Goal: Task Accomplishment & Management: Complete application form

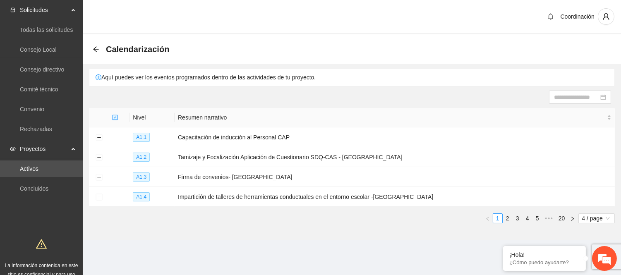
click at [97, 47] on icon "arrow-left" at bounding box center [96, 49] width 7 height 7
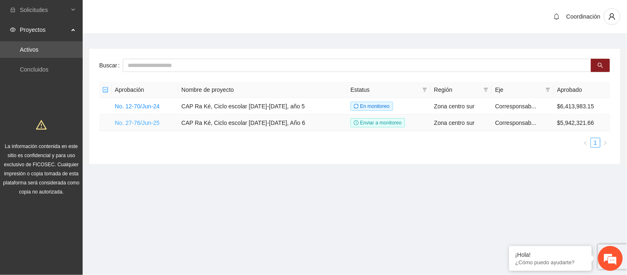
click at [129, 123] on link "No. 27-76/Jun-25" at bounding box center [137, 122] width 45 height 7
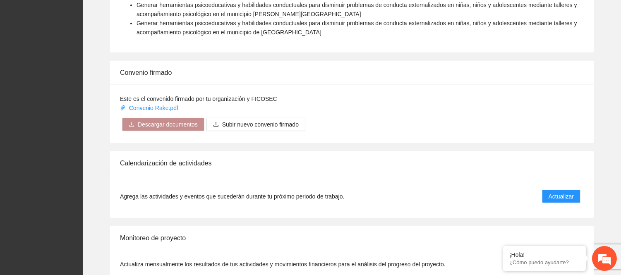
scroll to position [735, 0]
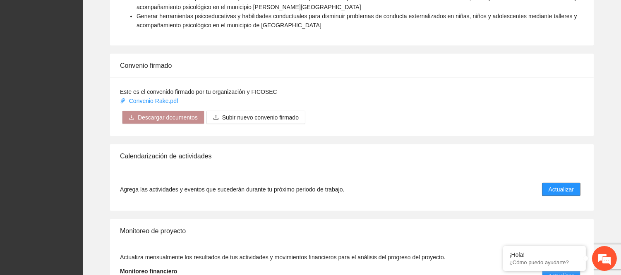
click at [549, 185] on span "Actualizar" at bounding box center [560, 189] width 25 height 9
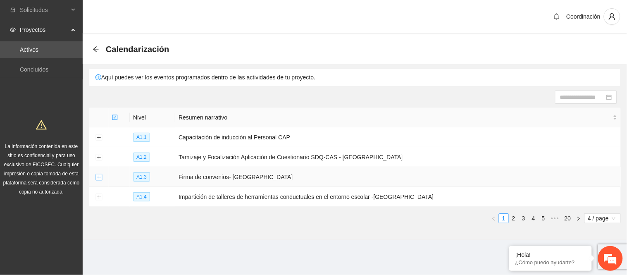
click at [101, 179] on button "Expand row" at bounding box center [99, 177] width 7 height 7
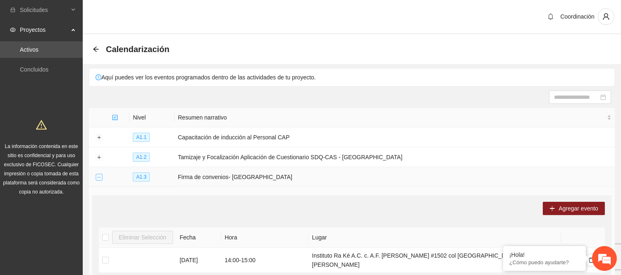
click at [100, 175] on button "Collapse row" at bounding box center [99, 177] width 7 height 7
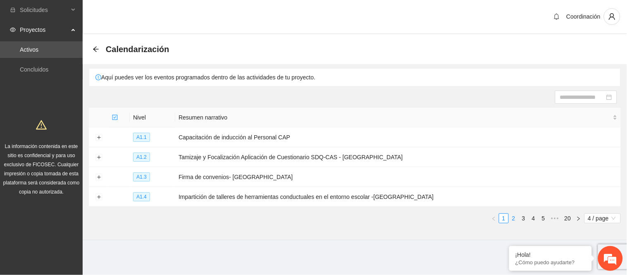
click at [513, 219] on link "2" at bounding box center [513, 218] width 9 height 9
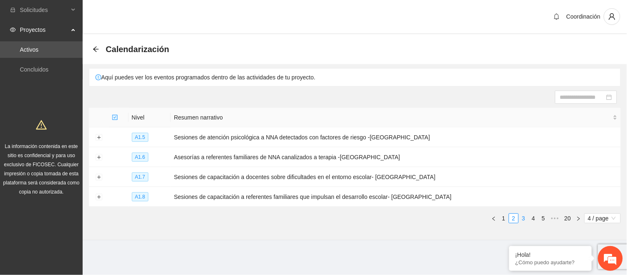
click at [523, 217] on link "3" at bounding box center [523, 218] width 9 height 9
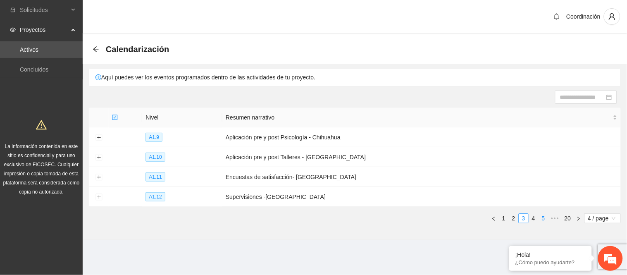
click at [542, 216] on link "5" at bounding box center [543, 218] width 9 height 9
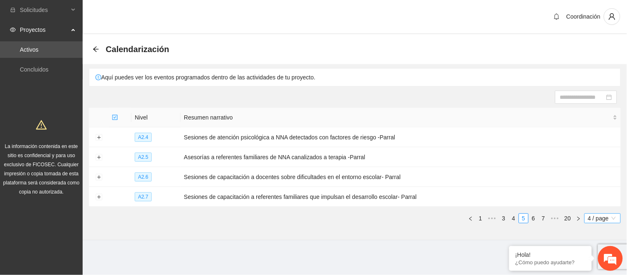
click at [608, 221] on span "4 / page" at bounding box center [603, 218] width 30 height 9
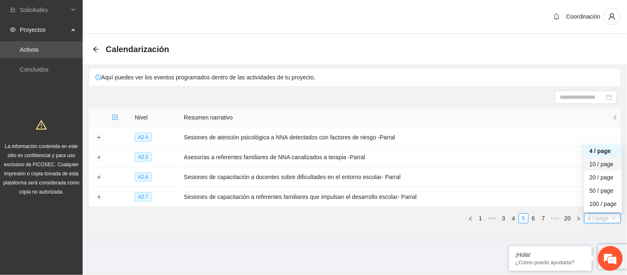
click at [597, 165] on div "10 / page" at bounding box center [603, 164] width 27 height 9
click at [602, 216] on span "4 / page" at bounding box center [603, 218] width 30 height 9
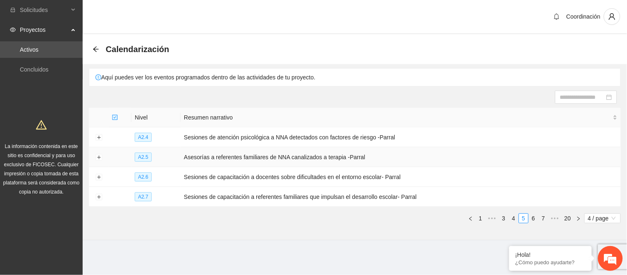
click at [375, 164] on td "Asesorías a referentes familiares de NNA canalizados a terapia -Parral" at bounding box center [401, 157] width 440 height 20
click at [95, 146] on td at bounding box center [99, 137] width 20 height 20
click at [100, 142] on td at bounding box center [99, 137] width 20 height 20
click at [100, 135] on button "Expand row" at bounding box center [99, 137] width 7 height 7
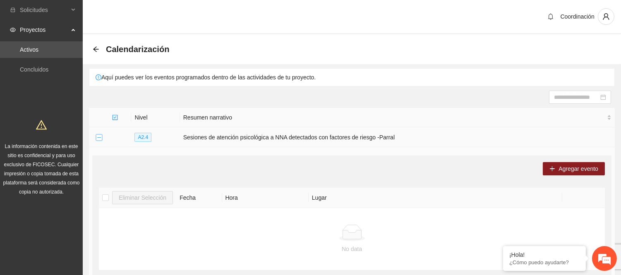
click at [100, 135] on button "Collapse row" at bounding box center [99, 137] width 7 height 7
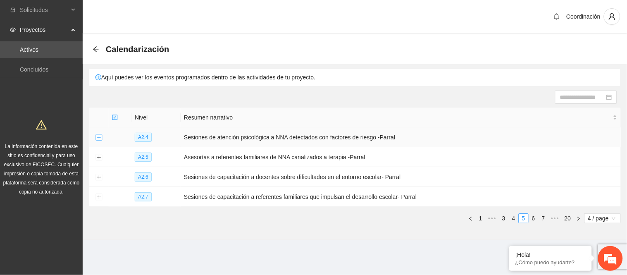
click at [100, 138] on button "Expand row" at bounding box center [99, 137] width 7 height 7
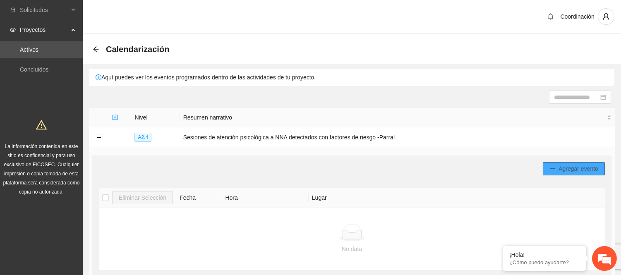
click at [583, 167] on span "Agregar evento" at bounding box center [578, 168] width 40 height 9
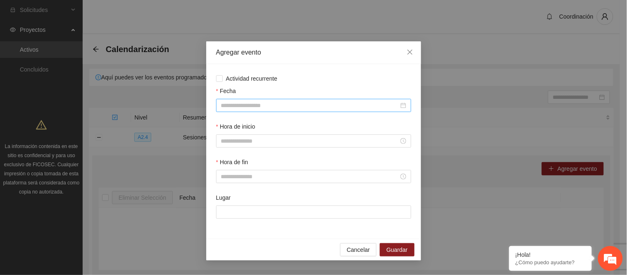
click at [296, 112] on div at bounding box center [313, 105] width 195 height 13
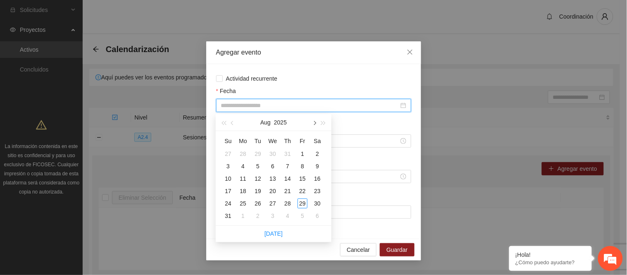
click at [315, 122] on span "button" at bounding box center [314, 123] width 4 height 4
click at [413, 55] on icon "close" at bounding box center [410, 52] width 7 height 7
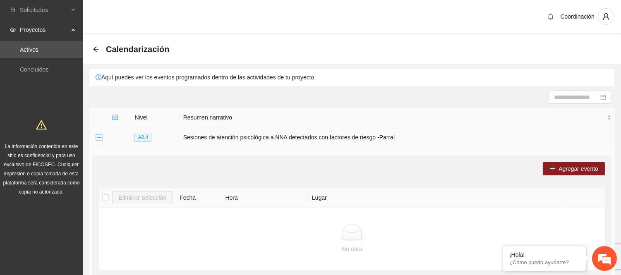
click at [97, 136] on button "Collapse row" at bounding box center [99, 137] width 7 height 7
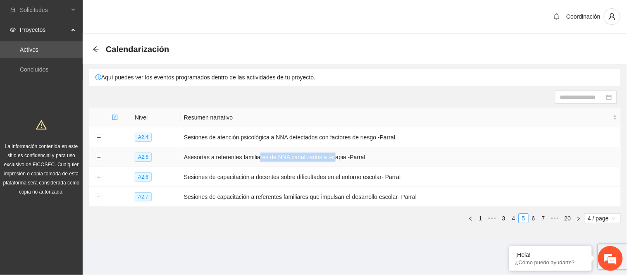
drag, startPoint x: 260, startPoint y: 156, endPoint x: 334, endPoint y: 156, distance: 73.6
click at [334, 156] on td "Asesorías a referentes familiares de NNA canalizados a terapia -Parral" at bounding box center [401, 157] width 440 height 20
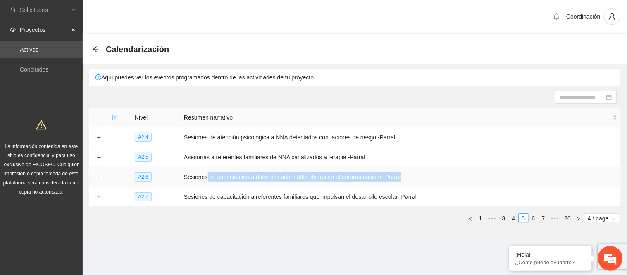
drag, startPoint x: 209, startPoint y: 172, endPoint x: 404, endPoint y: 174, distance: 195.2
click at [402, 174] on td "Sesiones de capacitación a docentes sobre dificultades en el entorno escolar- P…" at bounding box center [401, 177] width 440 height 20
click at [354, 208] on div "Nivel Resumen narrativo A2.4 Sesiones de atención psicológica a NNA detectados …" at bounding box center [355, 165] width 532 height 115
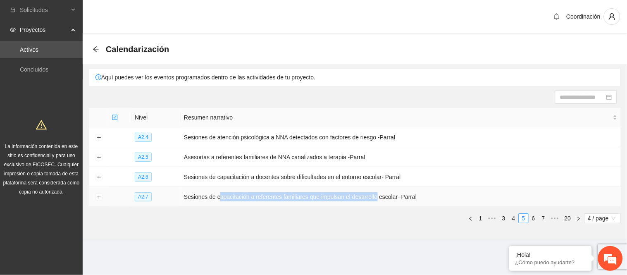
drag, startPoint x: 218, startPoint y: 191, endPoint x: 404, endPoint y: 194, distance: 186.1
click at [374, 190] on td "Sesiones de capacitación a referentes familiares que impulsan el desarrollo esc…" at bounding box center [401, 197] width 440 height 20
click at [533, 218] on link "6" at bounding box center [533, 218] width 9 height 9
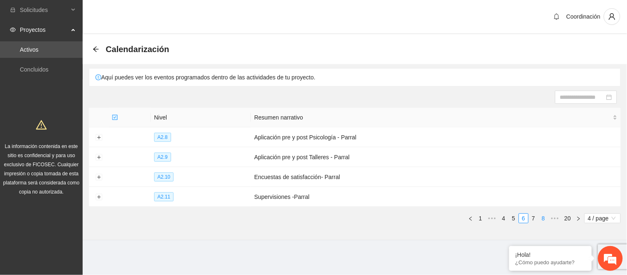
click at [544, 220] on link "8" at bounding box center [543, 218] width 9 height 9
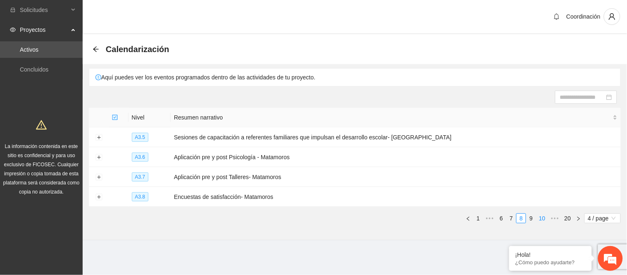
click at [544, 220] on link "10" at bounding box center [543, 218] width 12 height 9
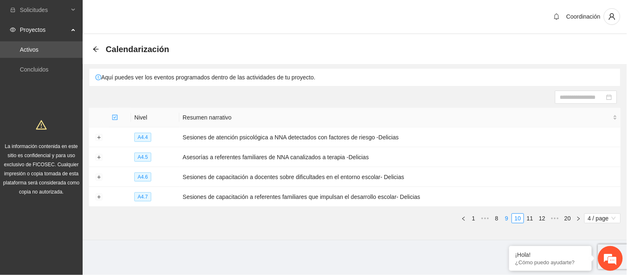
click at [507, 216] on link "9" at bounding box center [506, 218] width 9 height 9
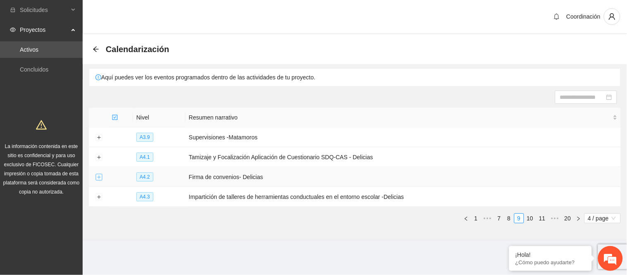
click at [99, 177] on button "Expand row" at bounding box center [99, 177] width 7 height 7
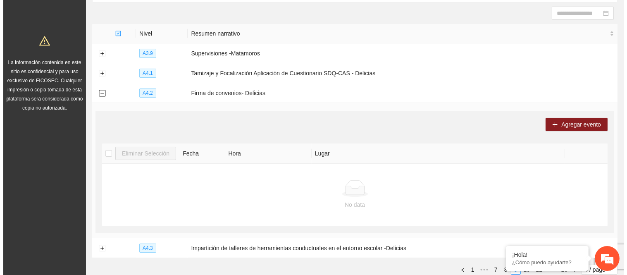
scroll to position [134, 0]
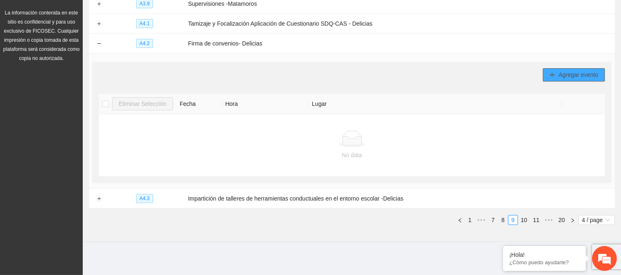
click at [569, 75] on span "Agregar evento" at bounding box center [578, 74] width 40 height 9
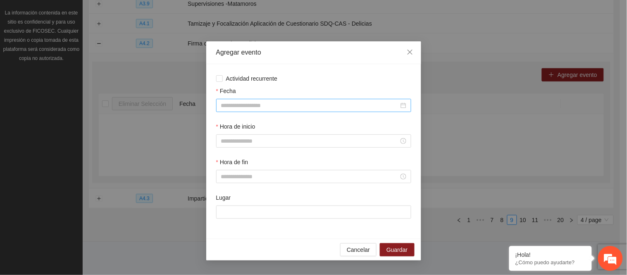
click at [272, 112] on div "Fecha" at bounding box center [314, 104] width 198 height 36
click at [266, 108] on input "Fecha" at bounding box center [310, 105] width 178 height 9
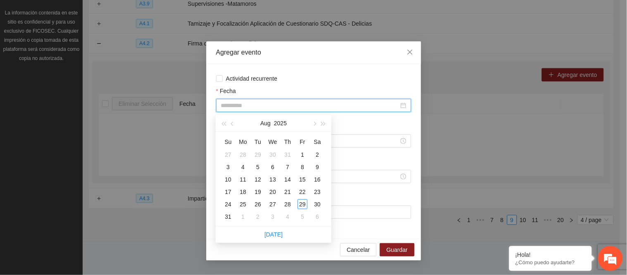
type input "**********"
click at [314, 122] on span "button" at bounding box center [314, 124] width 4 height 4
type input "**********"
click at [270, 154] on div "3" at bounding box center [273, 155] width 10 height 10
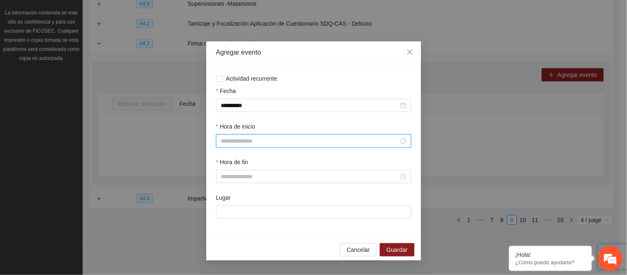
click at [263, 145] on input "Hora de inicio" at bounding box center [310, 140] width 178 height 9
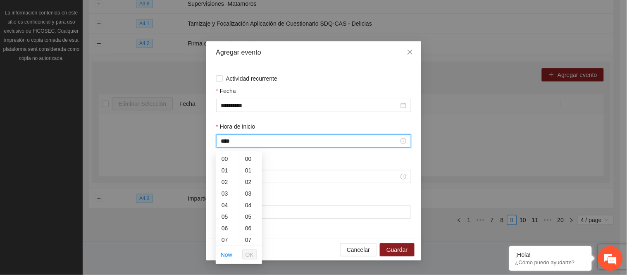
click at [222, 144] on input "****" at bounding box center [310, 140] width 178 height 9
type input "*****"
click at [236, 178] on input "Hora de fin" at bounding box center [310, 176] width 178 height 9
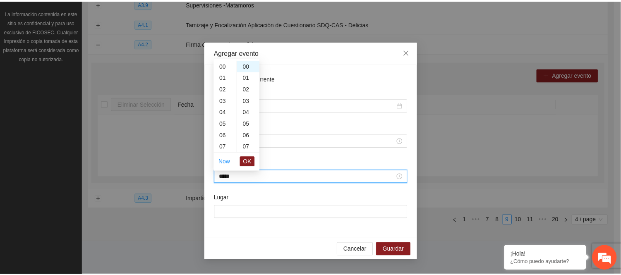
scroll to position [139, 0]
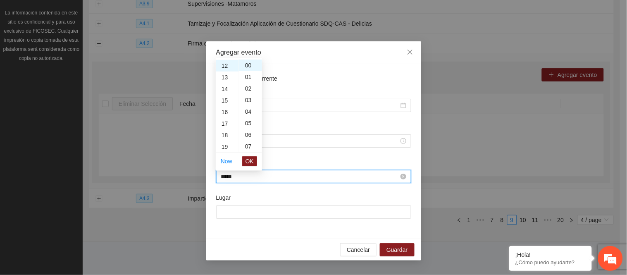
type input "*****"
drag, startPoint x: 236, startPoint y: 178, endPoint x: 250, endPoint y: 217, distance: 41.3
click at [250, 217] on input "Lugar" at bounding box center [313, 211] width 195 height 13
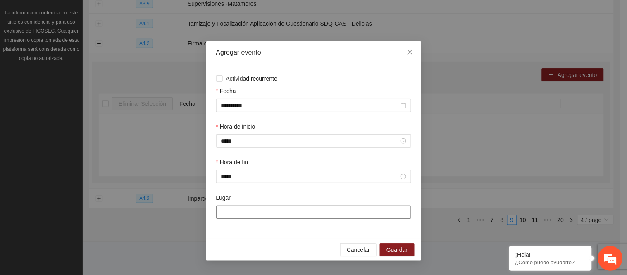
click at [280, 212] on input "Lugar" at bounding box center [313, 211] width 195 height 13
paste input "**********"
type input "**********"
click at [402, 253] on span "Guardar" at bounding box center [397, 249] width 21 height 9
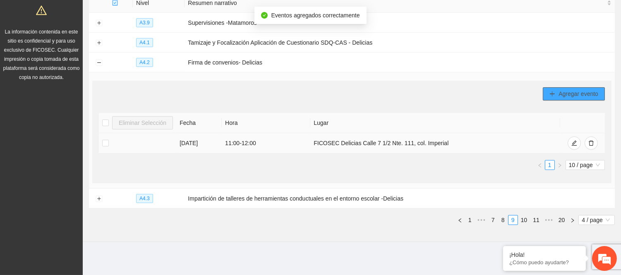
scroll to position [115, 0]
click at [237, 162] on ul "1 10 / page" at bounding box center [352, 165] width 506 height 10
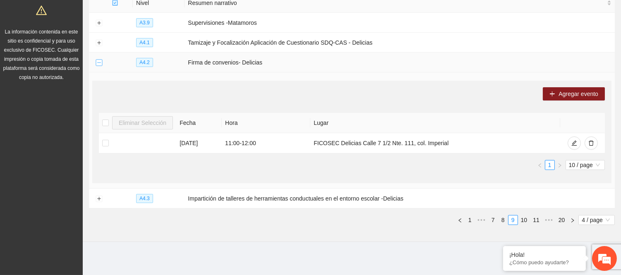
click at [101, 62] on button "Collapse row" at bounding box center [99, 63] width 7 height 7
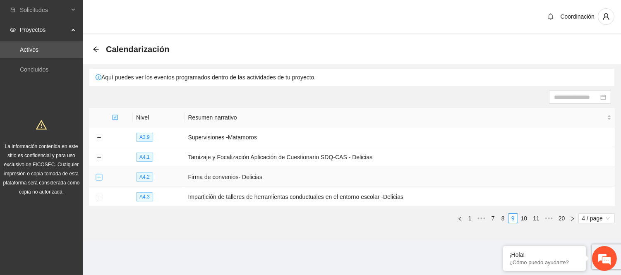
scroll to position [0, 0]
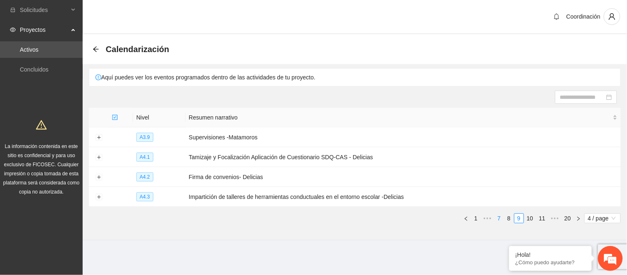
click at [498, 220] on link "7" at bounding box center [499, 218] width 9 height 9
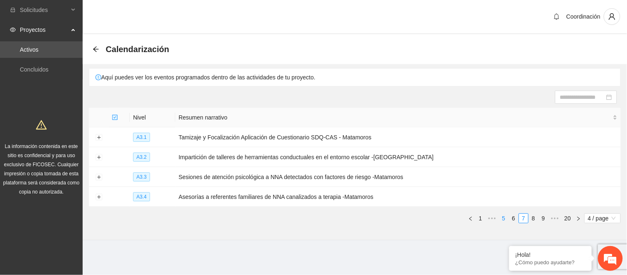
click at [505, 223] on li "5" at bounding box center [504, 218] width 10 height 10
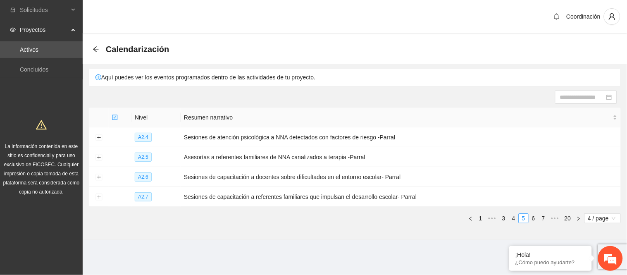
click at [505, 224] on div "Nivel Resumen narrativo A2.4 Sesiones de atención psicológica a NNA detectados …" at bounding box center [355, 169] width 532 height 122
click at [502, 220] on link "3" at bounding box center [503, 218] width 9 height 9
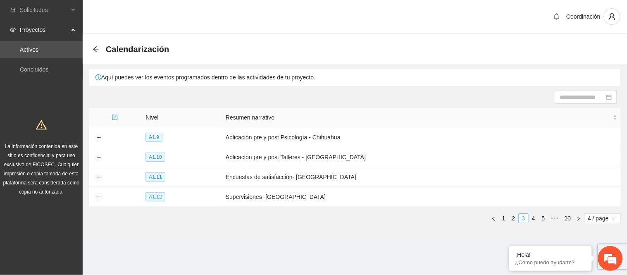
click at [502, 220] on link "1" at bounding box center [503, 218] width 9 height 9
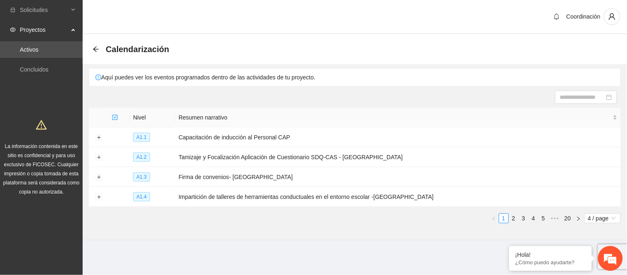
click at [358, 226] on div "Nivel Resumen narrativo A1.1 Capacitación de inducción al Personal CAP A1.2 Tam…" at bounding box center [355, 169] width 532 height 122
click at [286, 225] on div "Nivel Resumen narrativo A1.1 Capacitación de inducción al Personal CAP A1.2 Tam…" at bounding box center [355, 169] width 532 height 122
click at [251, 232] on section "Calendarización Aquí puedes ver los eventos programados dentro de las actividad…" at bounding box center [355, 137] width 545 height 206
click at [94, 54] on div "Calendarización" at bounding box center [133, 49] width 81 height 13
click at [94, 49] on icon "arrow-left" at bounding box center [95, 48] width 5 height 5
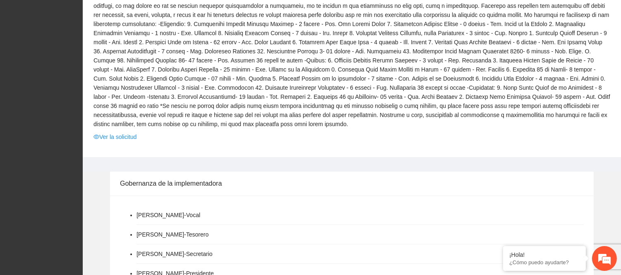
scroll to position [275, 0]
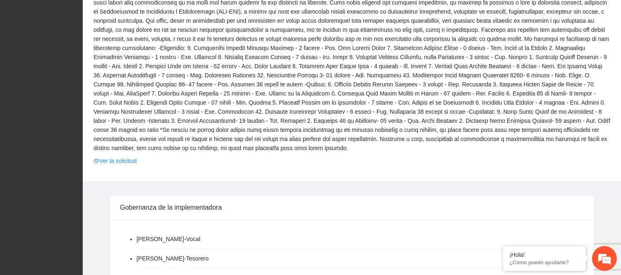
click at [128, 157] on td "Ver la solicitud" at bounding box center [351, 162] width 517 height 13
click at [128, 156] on link "Ver la solicitud" at bounding box center [114, 160] width 43 height 9
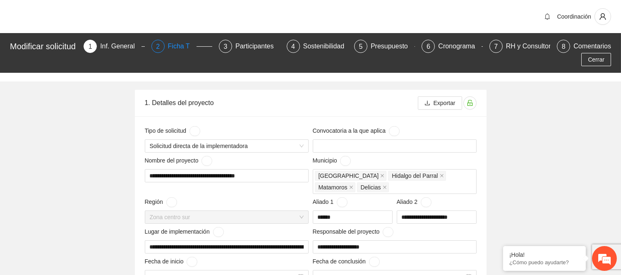
click at [184, 43] on div "Ficha T" at bounding box center [182, 46] width 29 height 13
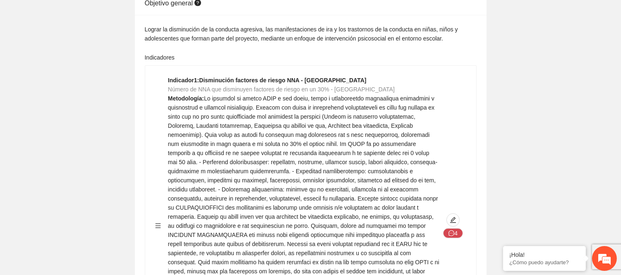
scroll to position [827, 0]
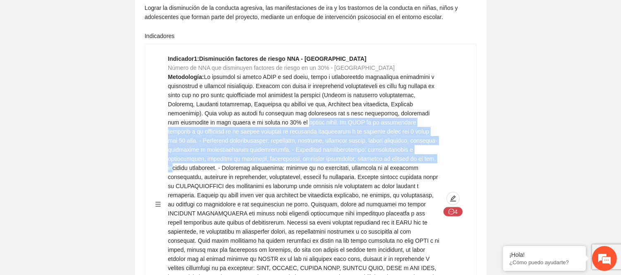
drag, startPoint x: 315, startPoint y: 93, endPoint x: 361, endPoint y: 115, distance: 50.7
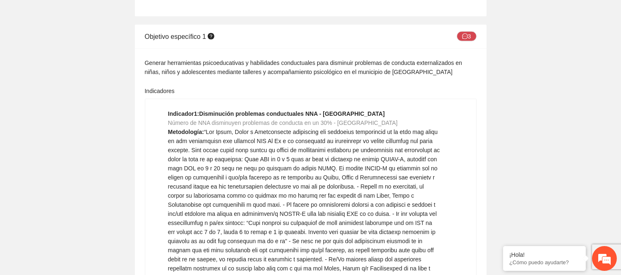
scroll to position [2205, 0]
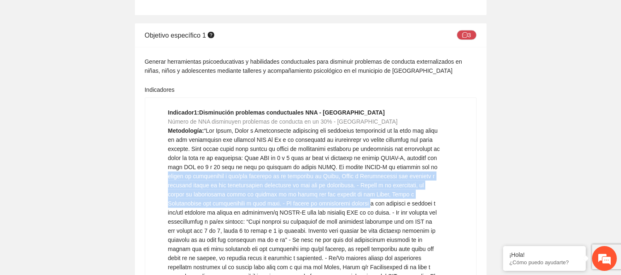
drag, startPoint x: 213, startPoint y: 96, endPoint x: 366, endPoint y: 124, distance: 155.7
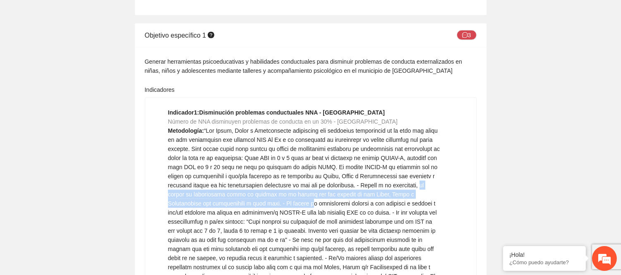
drag, startPoint x: 215, startPoint y: 116, endPoint x: 317, endPoint y: 127, distance: 102.7
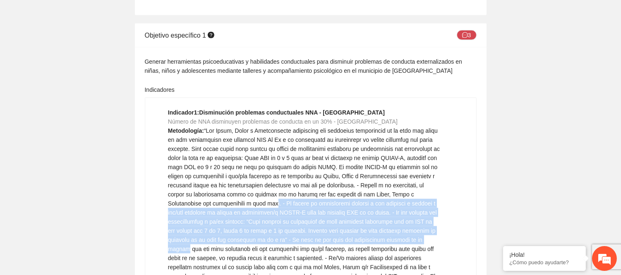
drag, startPoint x: 278, startPoint y: 125, endPoint x: 435, endPoint y: 166, distance: 162.4
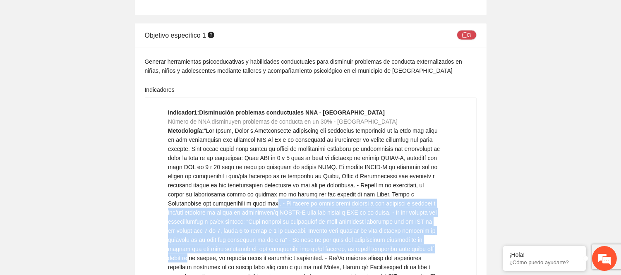
scroll to position [2251, 0]
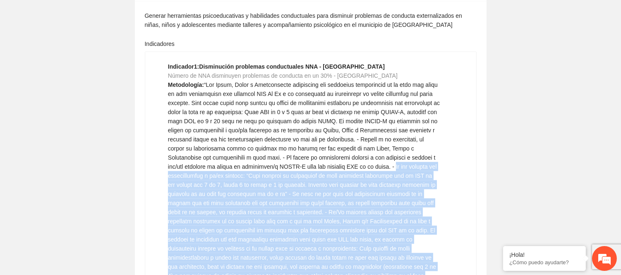
drag, startPoint x: 390, startPoint y: 87, endPoint x: 440, endPoint y: 108, distance: 53.5
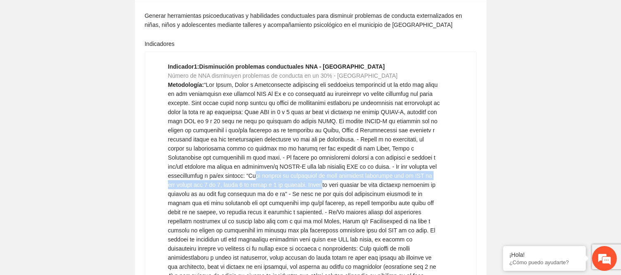
drag, startPoint x: 257, startPoint y: 94, endPoint x: 313, endPoint y: 102, distance: 56.8
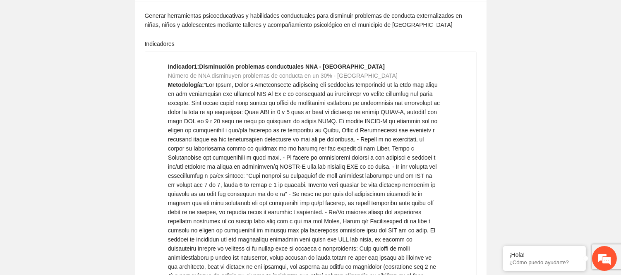
drag, startPoint x: 217, startPoint y: 116, endPoint x: 325, endPoint y: 110, distance: 108.1
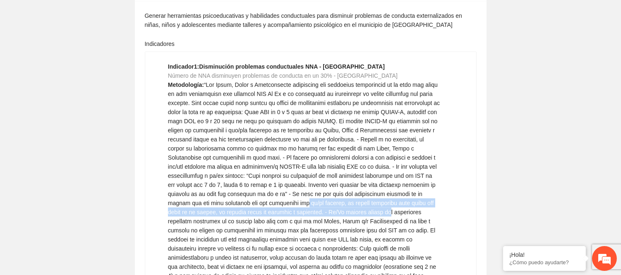
drag, startPoint x: 286, startPoint y: 120, endPoint x: 366, endPoint y: 135, distance: 81.6
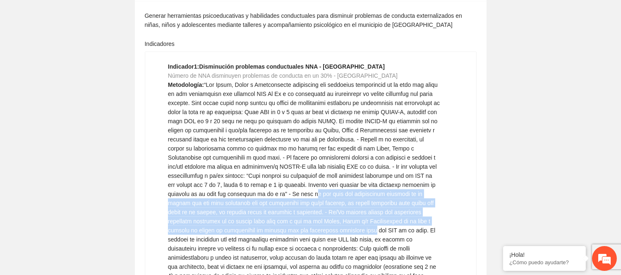
drag, startPoint x: 312, startPoint y: 115, endPoint x: 332, endPoint y: 148, distance: 39.0
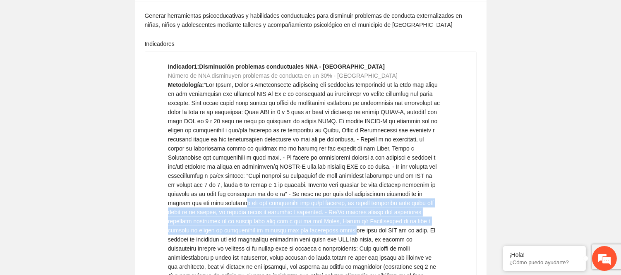
drag, startPoint x: 224, startPoint y: 125, endPoint x: 315, endPoint y: 150, distance: 94.2
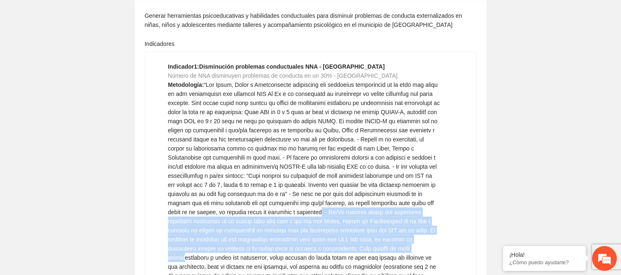
drag, startPoint x: 301, startPoint y: 129, endPoint x: 371, endPoint y: 172, distance: 82.3
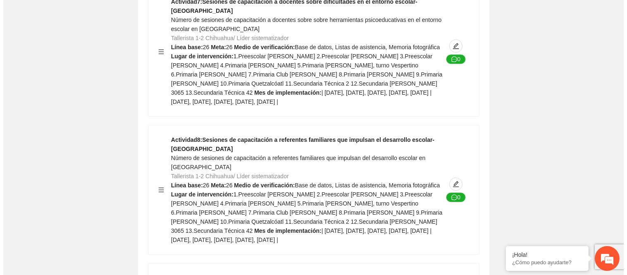
scroll to position [4227, 0]
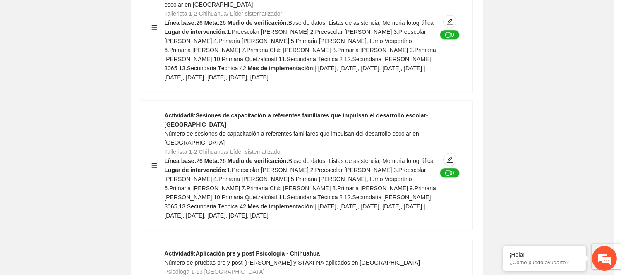
type textarea "**********"
type input "**********"
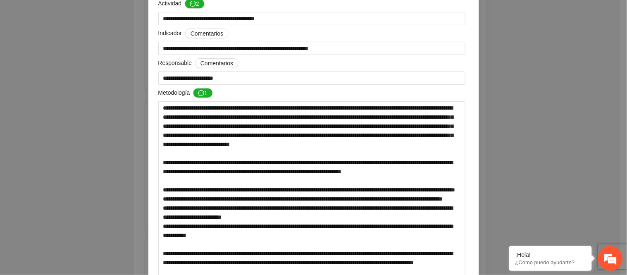
scroll to position [92, 0]
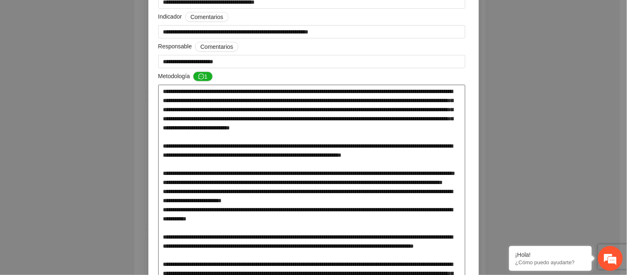
drag, startPoint x: 303, startPoint y: 106, endPoint x: 223, endPoint y: 137, distance: 85.2
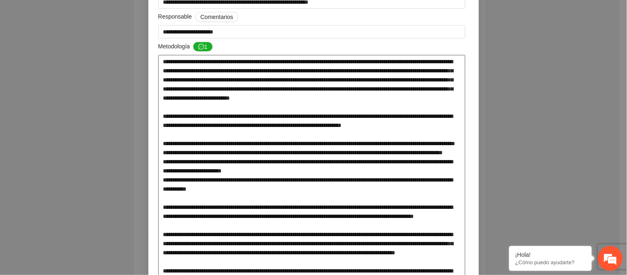
scroll to position [138, 0]
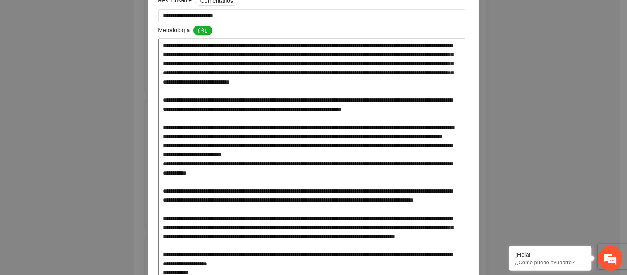
drag, startPoint x: 196, startPoint y: 109, endPoint x: 361, endPoint y: 117, distance: 165.2
drag, startPoint x: 269, startPoint y: 68, endPoint x: 314, endPoint y: 85, distance: 48.2
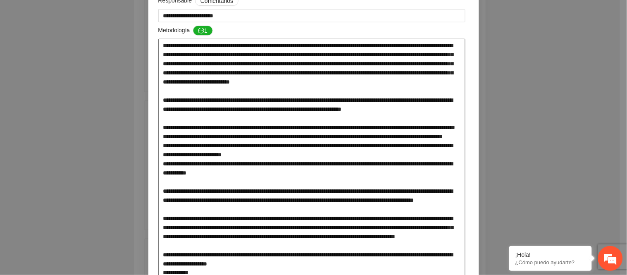
drag, startPoint x: 259, startPoint y: 93, endPoint x: 201, endPoint y: 65, distance: 64.2
drag, startPoint x: 256, startPoint y: 110, endPoint x: 453, endPoint y: 122, distance: 197.2
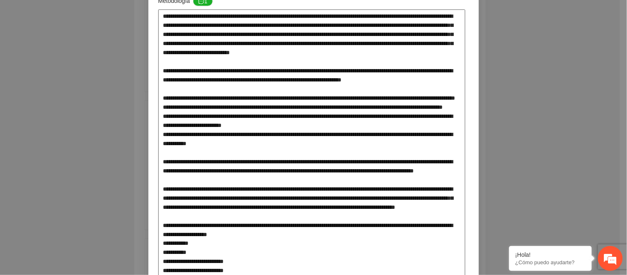
scroll to position [184, 0]
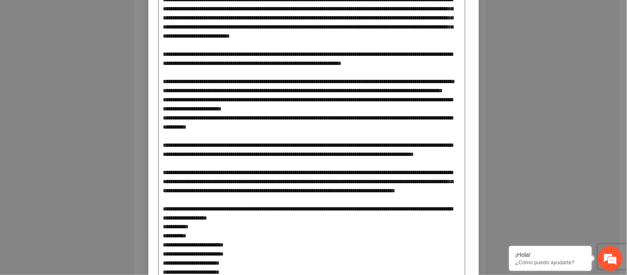
click at [182, 88] on textarea at bounding box center [311, 238] width 307 height 490
drag, startPoint x: 288, startPoint y: 72, endPoint x: 385, endPoint y: 80, distance: 97.5
click at [383, 78] on textarea at bounding box center [311, 238] width 307 height 490
click at [362, 86] on textarea at bounding box center [311, 238] width 307 height 490
drag, startPoint x: 337, startPoint y: 62, endPoint x: 440, endPoint y: 76, distance: 103.9
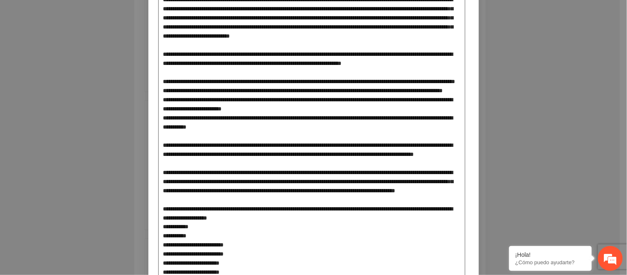
click at [440, 76] on textarea at bounding box center [311, 238] width 307 height 490
drag, startPoint x: 196, startPoint y: 93, endPoint x: 259, endPoint y: 100, distance: 63.2
click at [259, 100] on textarea at bounding box center [311, 238] width 307 height 490
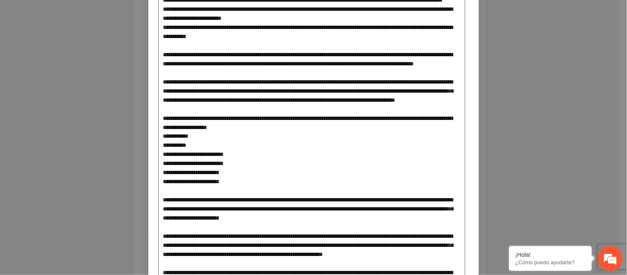
scroll to position [275, 0]
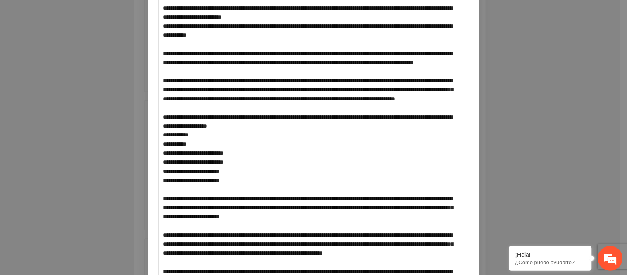
click at [547, 155] on div "**********" at bounding box center [313, 137] width 627 height 275
click at [502, 155] on div "**********" at bounding box center [313, 137] width 627 height 275
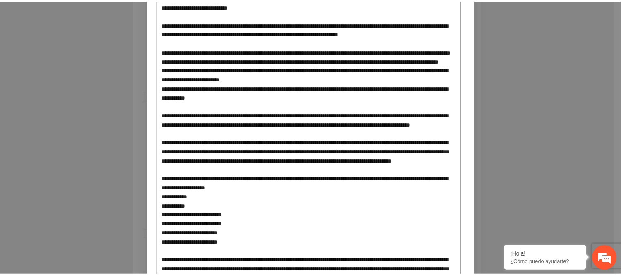
scroll to position [0, 0]
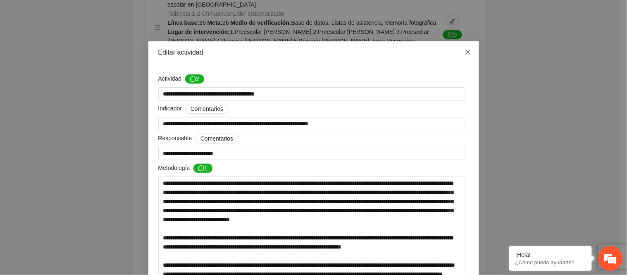
click at [462, 56] on span "Close" at bounding box center [468, 52] width 22 height 22
